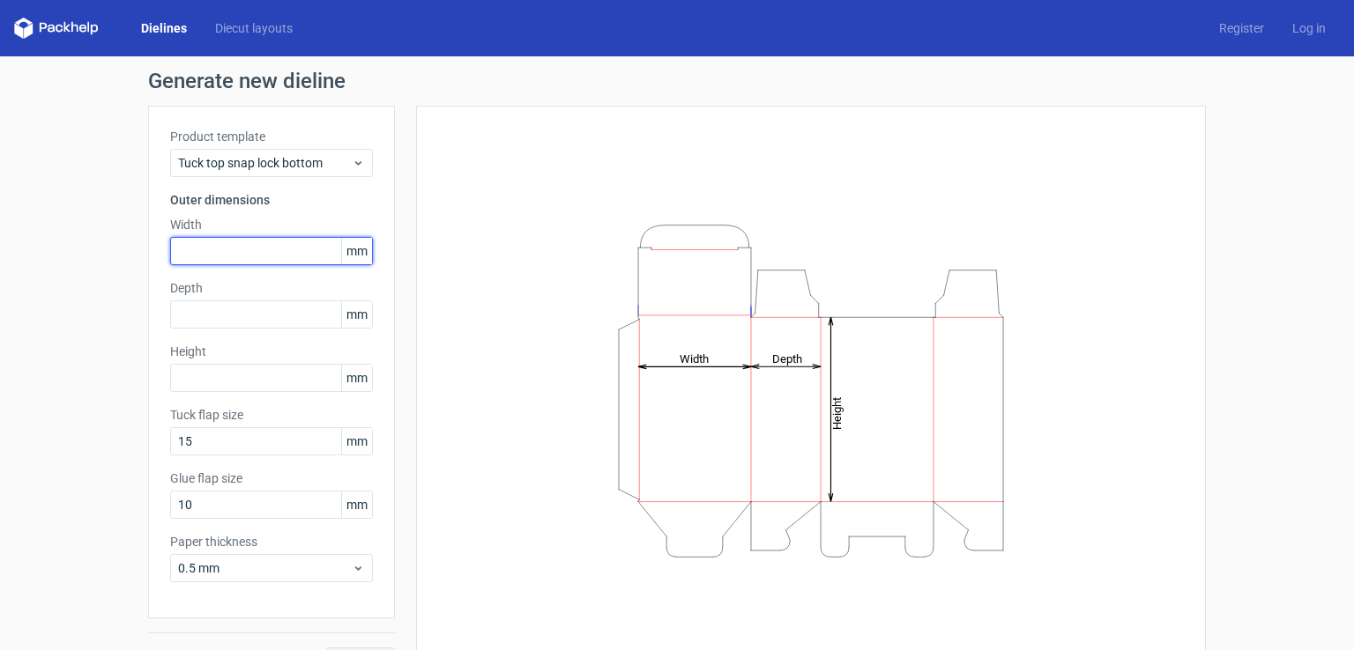
click at [222, 247] on input "text" at bounding box center [271, 251] width 203 height 28
type input "6"
type input "25"
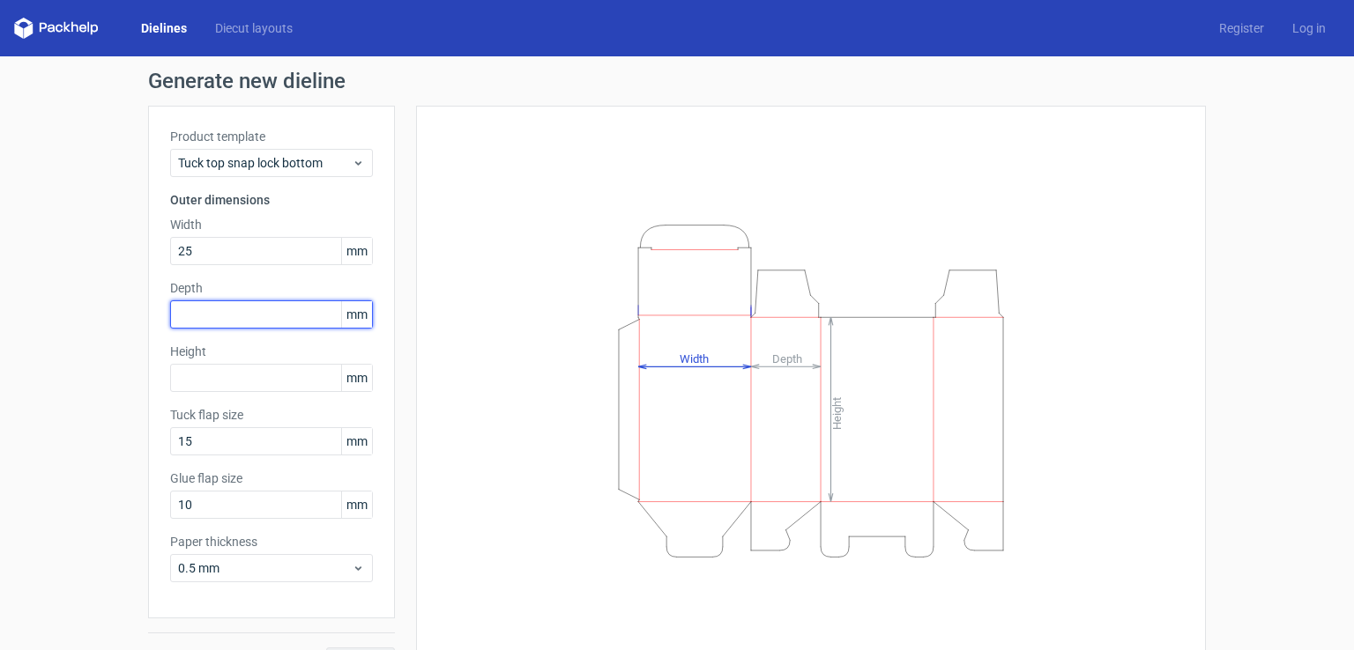
click at [204, 315] on input "text" at bounding box center [271, 315] width 203 height 28
type input "25"
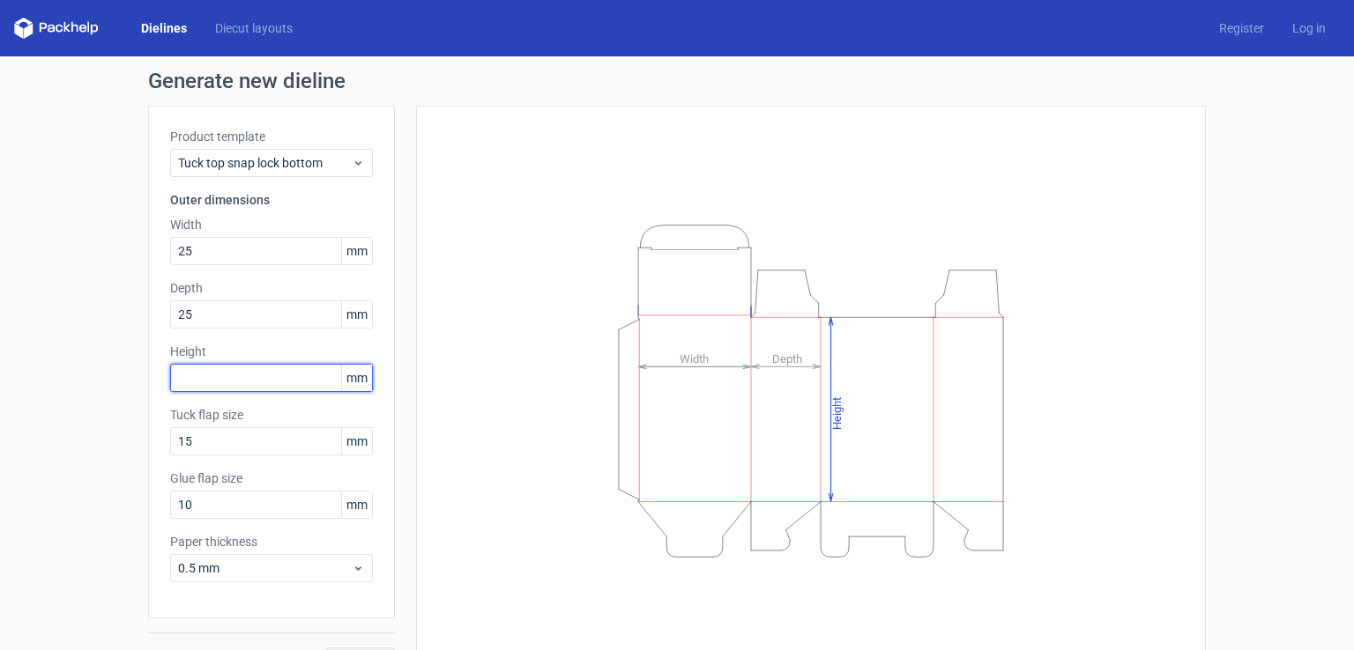
click at [208, 368] on input "text" at bounding box center [271, 378] width 203 height 28
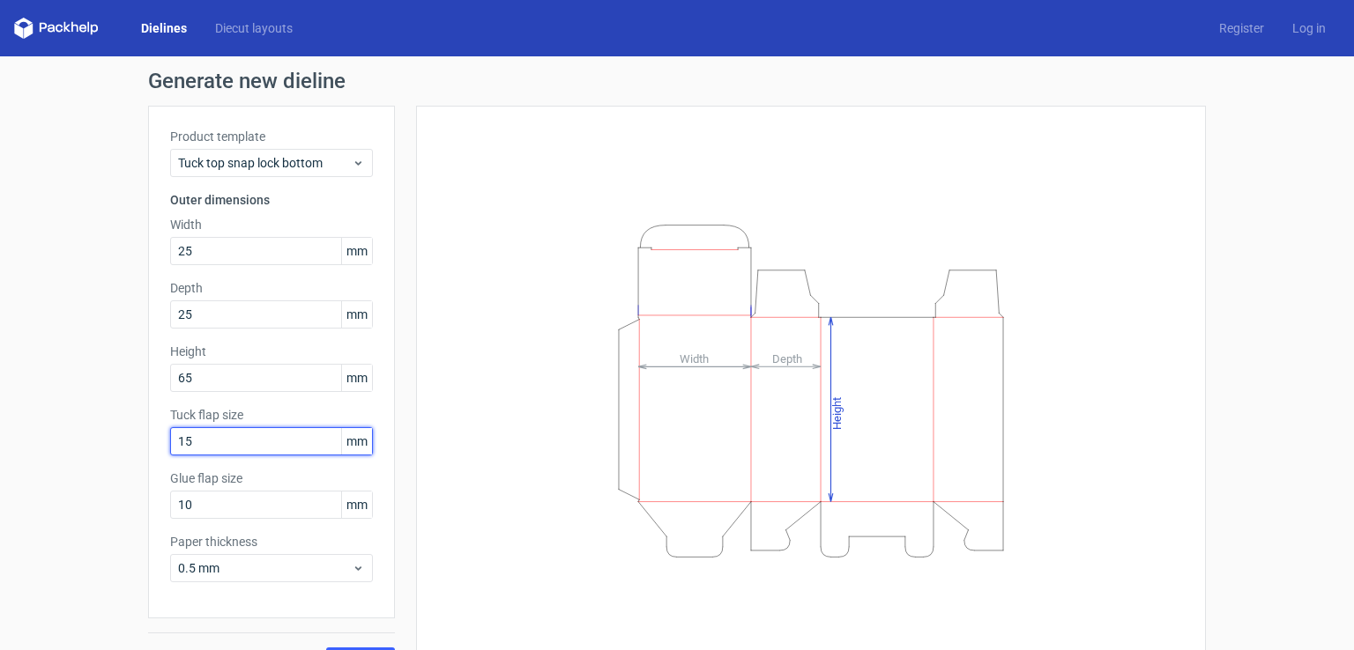
click at [212, 454] on input "15" at bounding box center [271, 441] width 203 height 28
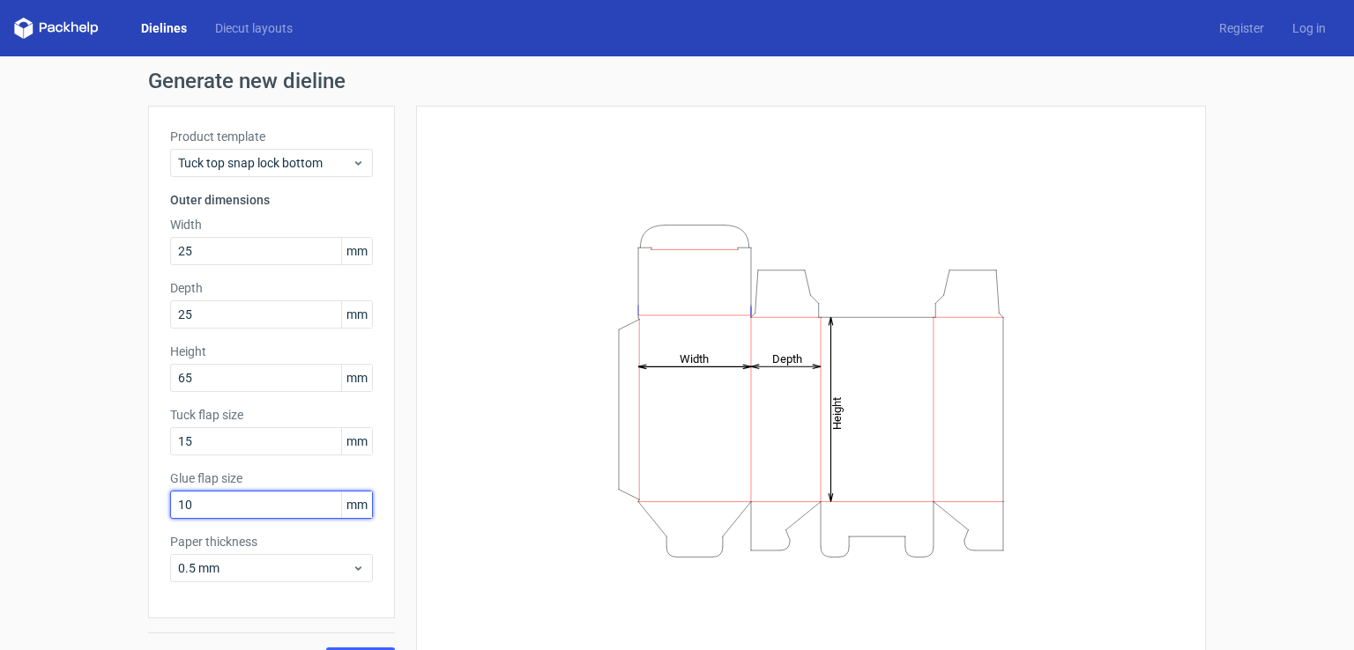
click at [220, 510] on input "10" at bounding box center [271, 505] width 203 height 28
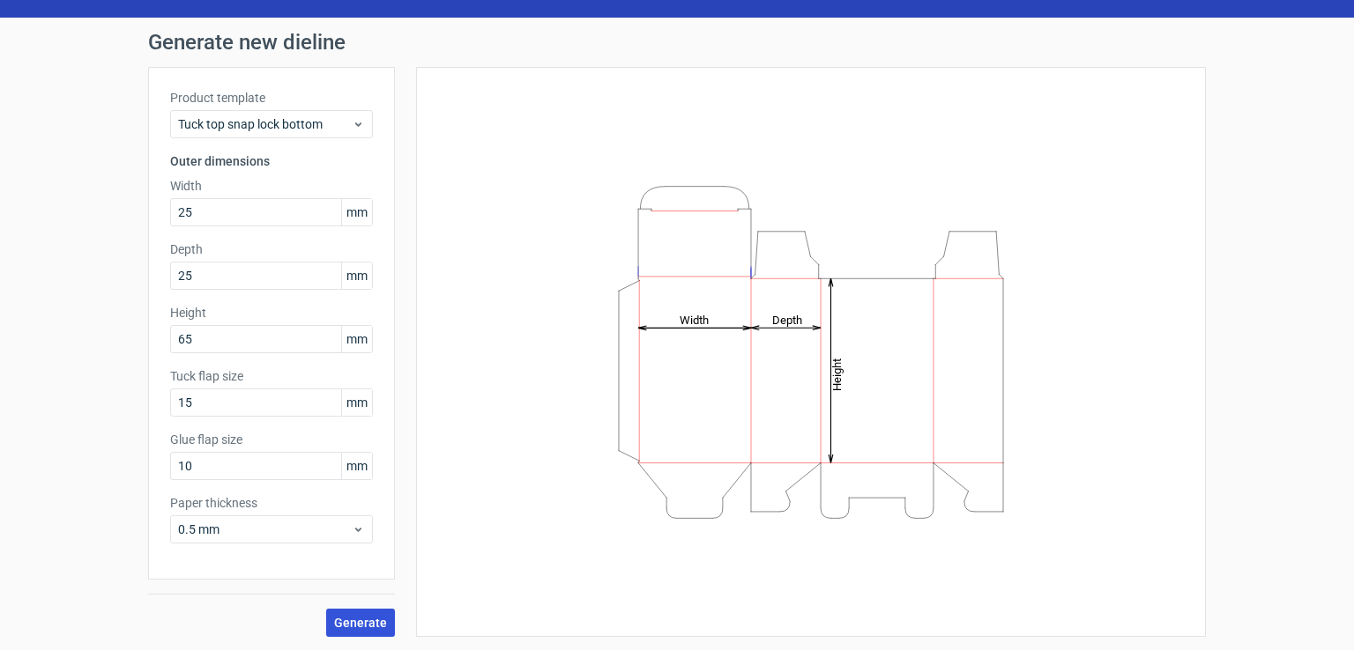
click at [358, 619] on span "Generate" at bounding box center [360, 623] width 53 height 12
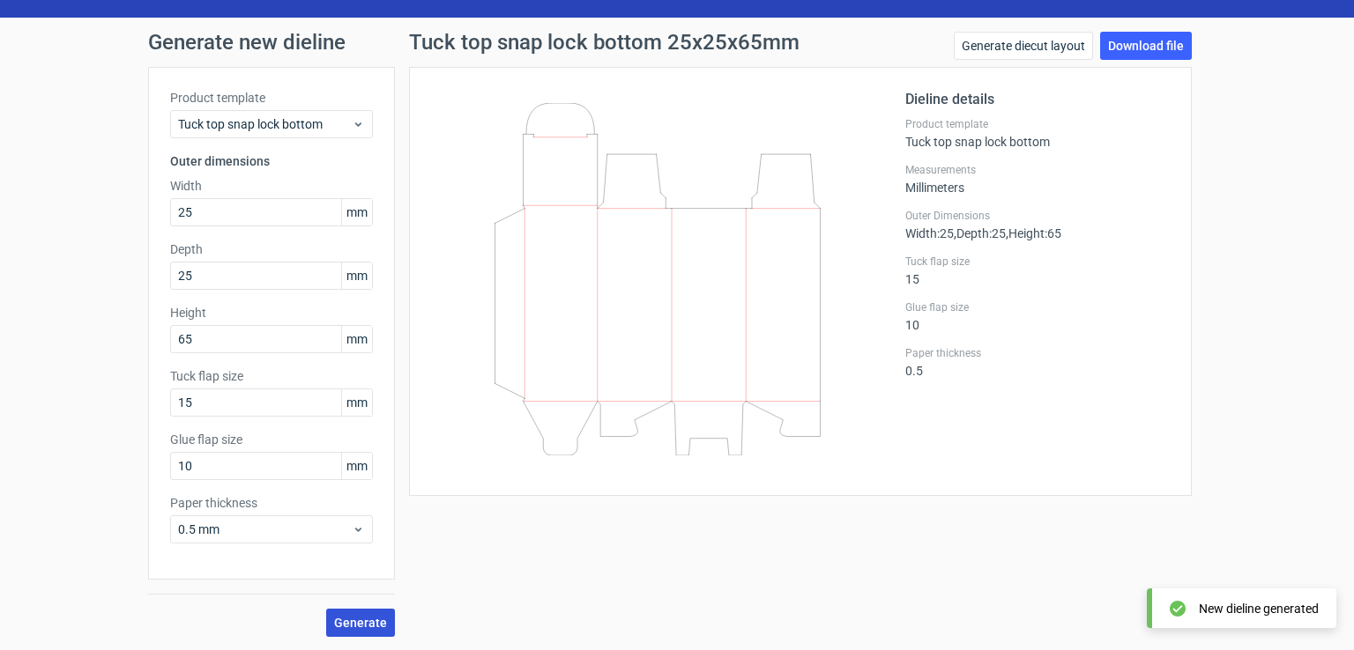
click at [824, 212] on icon at bounding box center [657, 279] width 425 height 353
click at [1100, 41] on link "Download file" at bounding box center [1146, 46] width 92 height 28
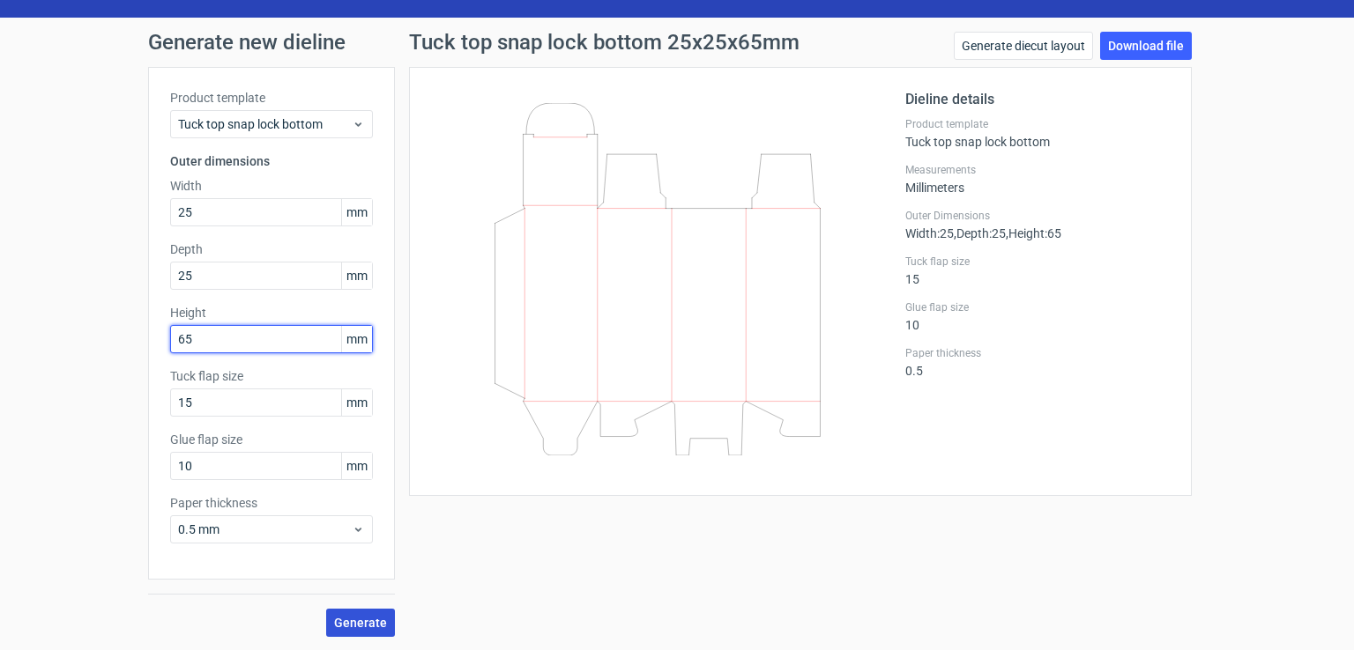
click at [186, 338] on input "65" at bounding box center [271, 339] width 203 height 28
type input "60"
click at [347, 620] on span "Generate" at bounding box center [360, 623] width 53 height 12
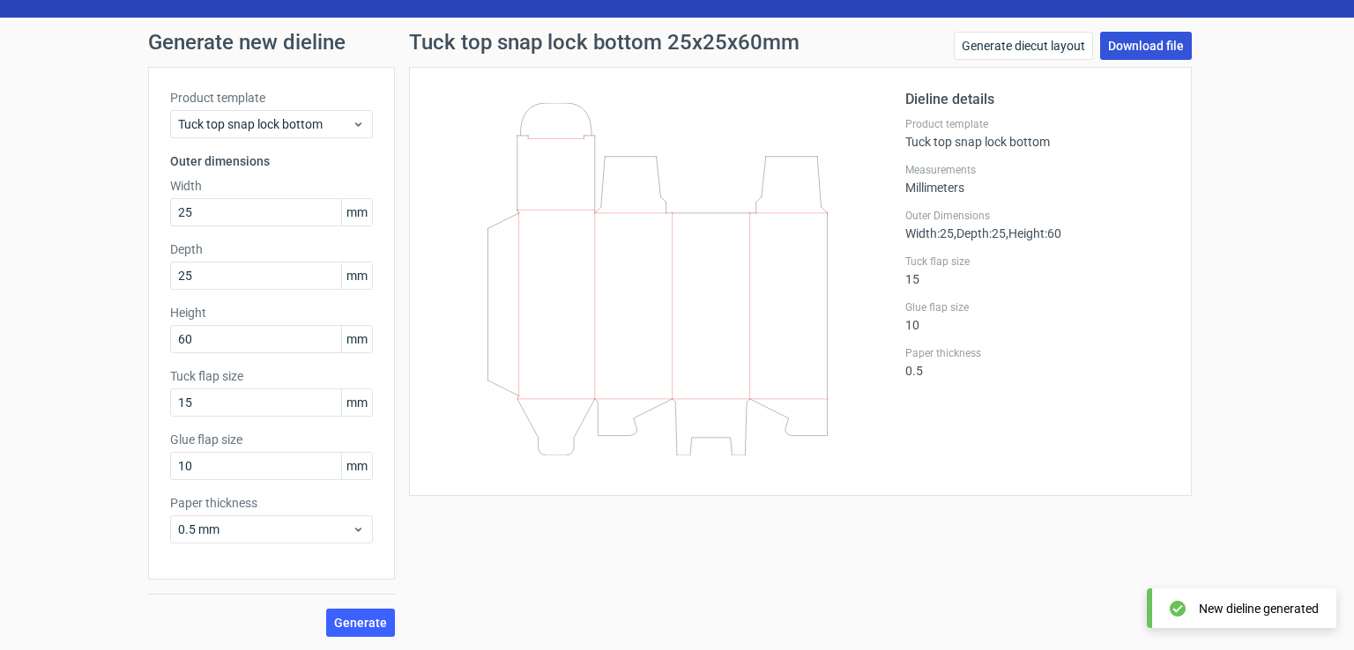
click at [1128, 43] on link "Download file" at bounding box center [1146, 46] width 92 height 28
